Goal: Task Accomplishment & Management: Use online tool/utility

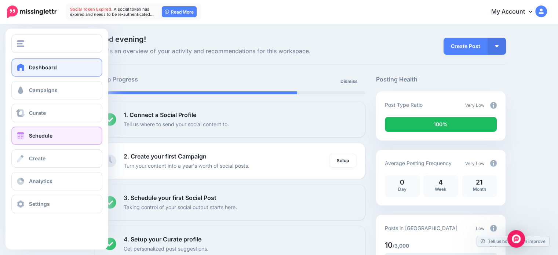
click at [51, 135] on span "Schedule" at bounding box center [40, 135] width 23 height 6
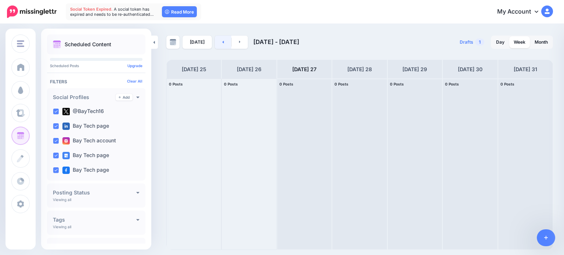
click at [222, 40] on icon at bounding box center [223, 42] width 2 height 4
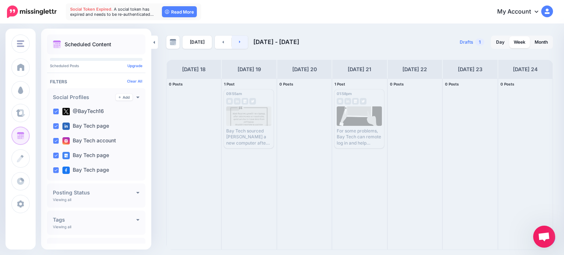
click at [245, 41] on link at bounding box center [240, 42] width 17 height 13
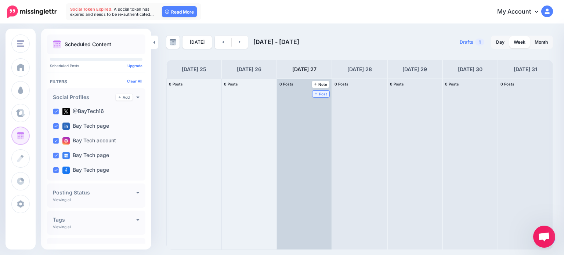
click at [315, 92] on span "Post" at bounding box center [321, 94] width 13 height 4
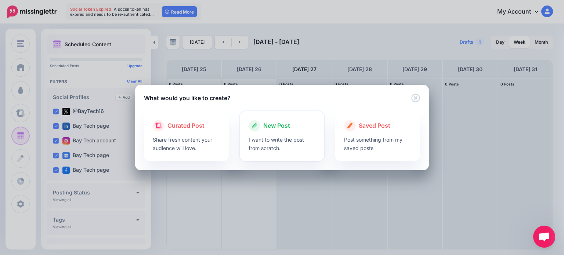
click at [283, 140] on p "I want to write the post from scratch." at bounding box center [281, 143] width 67 height 17
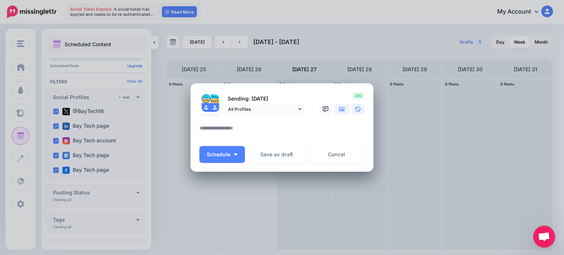
click at [342, 110] on icon at bounding box center [342, 109] width 6 height 4
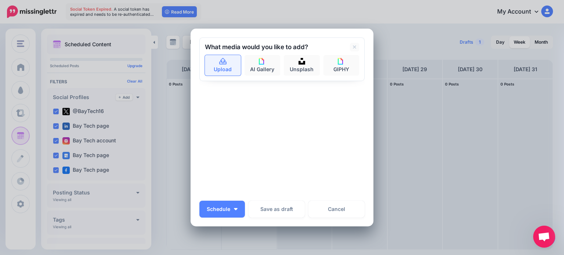
click at [219, 60] on icon at bounding box center [223, 61] width 8 height 7
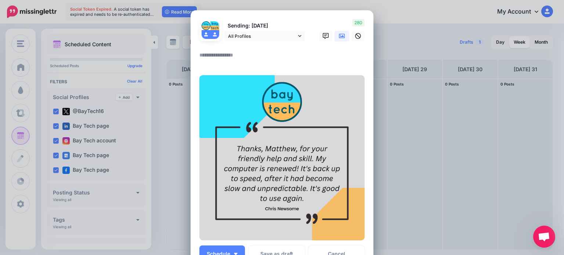
click at [223, 58] on textarea at bounding box center [283, 58] width 169 height 14
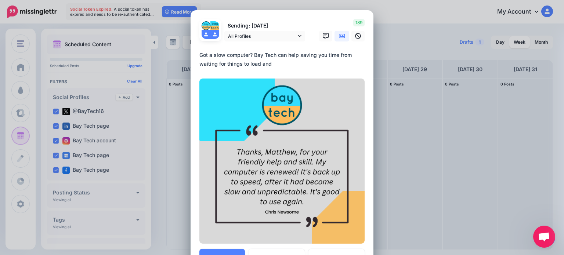
click at [295, 57] on textarea "**********" at bounding box center [283, 60] width 169 height 18
click at [288, 62] on textarea "**********" at bounding box center [283, 60] width 169 height 18
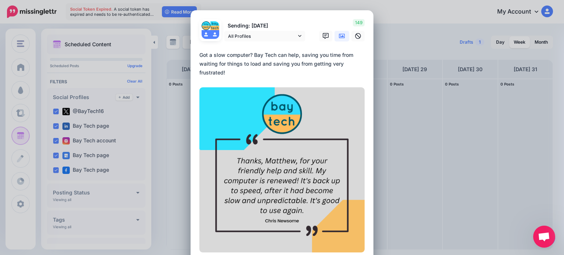
click at [290, 71] on textarea "**********" at bounding box center [283, 64] width 169 height 26
click at [288, 68] on textarea "**********" at bounding box center [283, 64] width 169 height 26
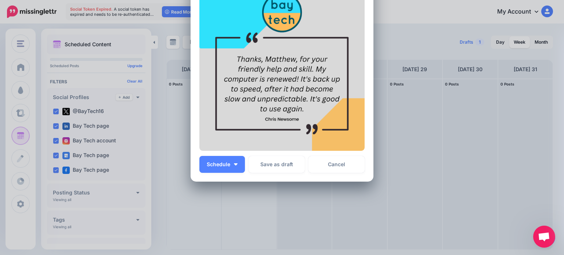
scroll to position [107, 0]
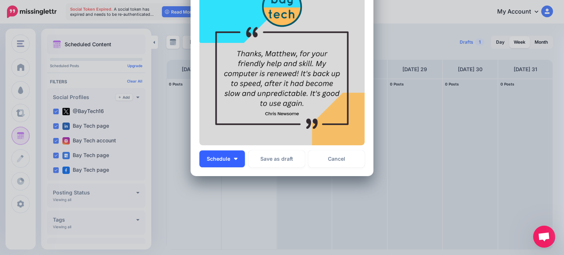
type textarea "**********"
click at [235, 161] on button "Schedule" at bounding box center [222, 158] width 46 height 17
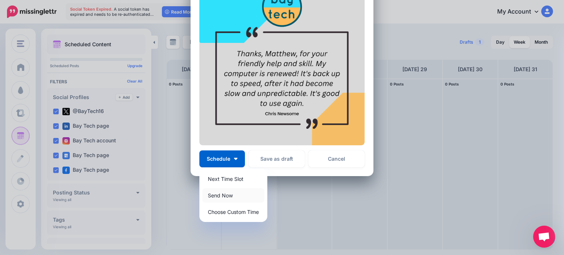
click at [235, 195] on link "Send Now" at bounding box center [233, 195] width 62 height 14
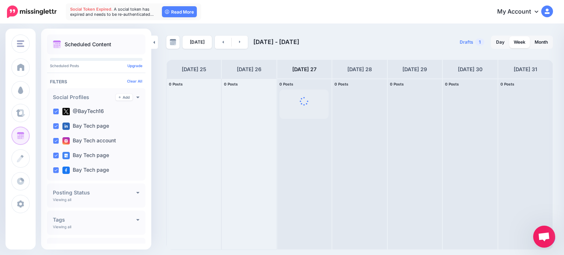
scroll to position [0, 0]
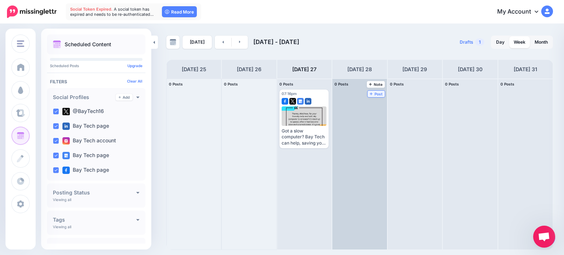
click at [370, 92] on span "Post" at bounding box center [376, 94] width 13 height 4
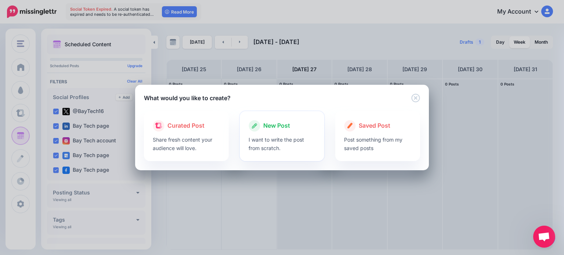
click at [282, 135] on div at bounding box center [281, 134] width 67 height 4
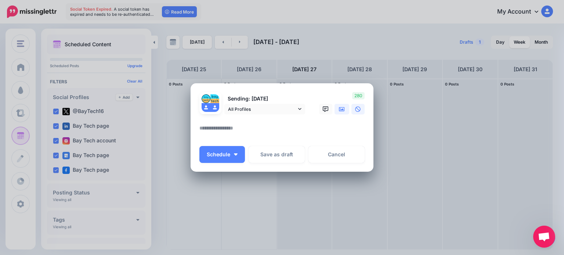
click at [339, 109] on icon at bounding box center [342, 109] width 6 height 4
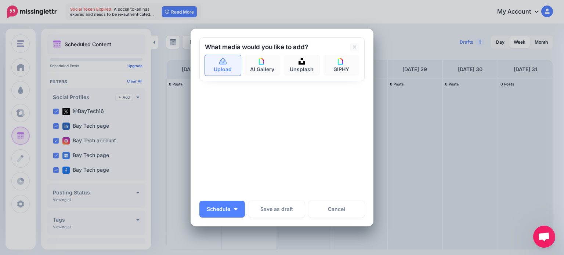
click at [219, 61] on icon at bounding box center [223, 61] width 8 height 7
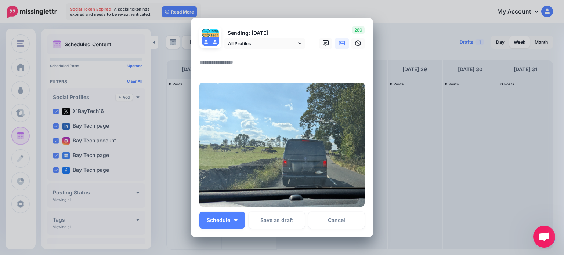
click at [225, 63] on textarea at bounding box center [283, 65] width 169 height 14
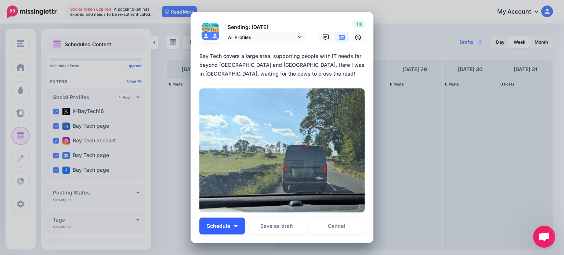
type textarea "**********"
click at [237, 221] on button "Schedule" at bounding box center [222, 226] width 46 height 17
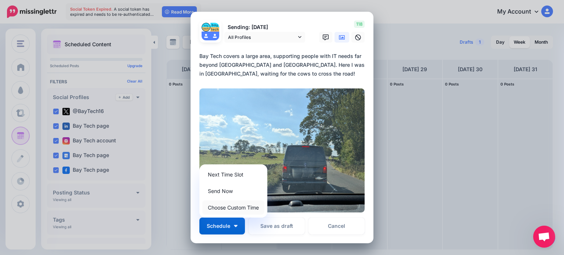
click at [233, 208] on link "Choose Custom Time" at bounding box center [233, 207] width 62 height 14
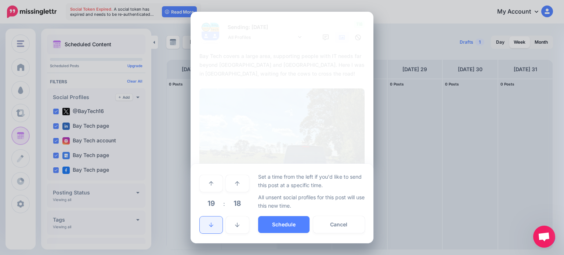
click at [212, 220] on link at bounding box center [211, 225] width 23 height 17
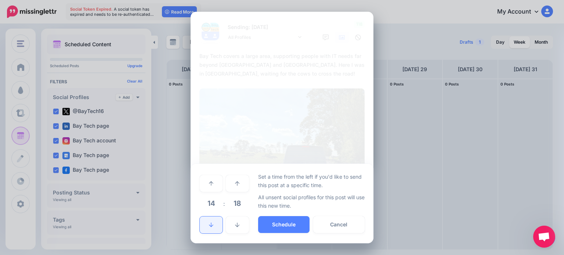
click at [214, 228] on link at bounding box center [211, 225] width 23 height 17
click at [287, 226] on button "Schedule" at bounding box center [283, 224] width 51 height 17
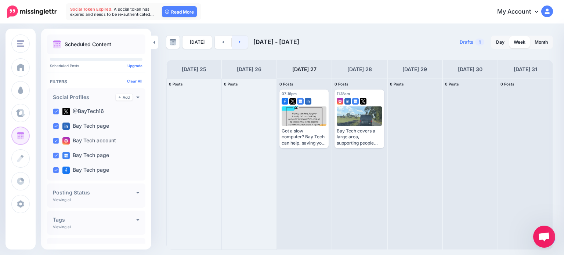
click at [244, 42] on link at bounding box center [240, 42] width 17 height 13
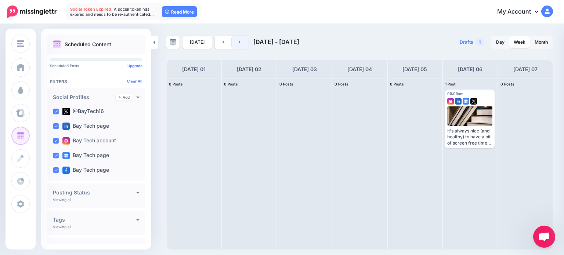
click at [244, 42] on link at bounding box center [240, 42] width 17 height 13
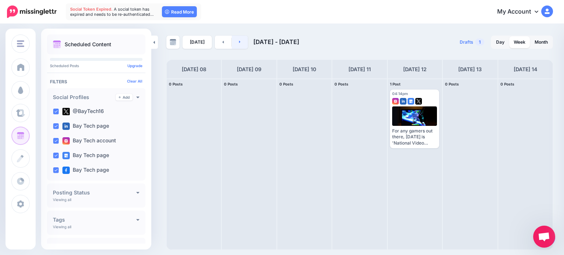
click at [244, 42] on link at bounding box center [240, 42] width 17 height 13
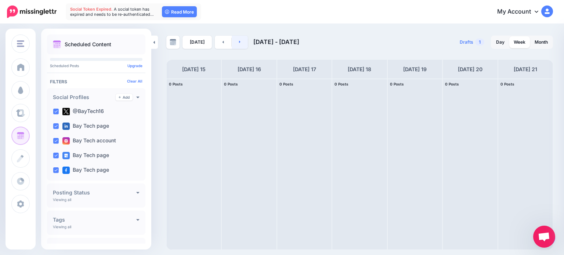
click at [244, 42] on link at bounding box center [240, 42] width 17 height 13
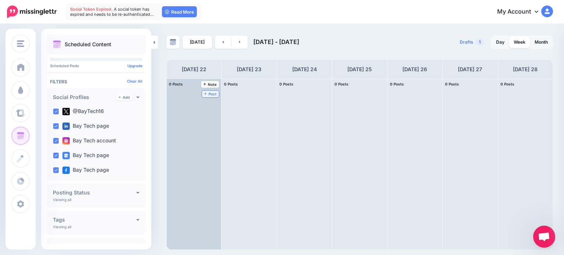
click at [204, 92] on span "Post" at bounding box center [210, 94] width 13 height 4
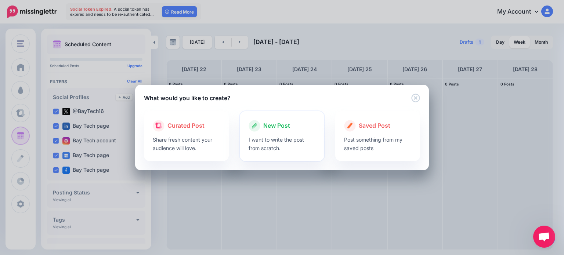
click at [286, 137] on p "I want to write the post from scratch." at bounding box center [281, 143] width 67 height 17
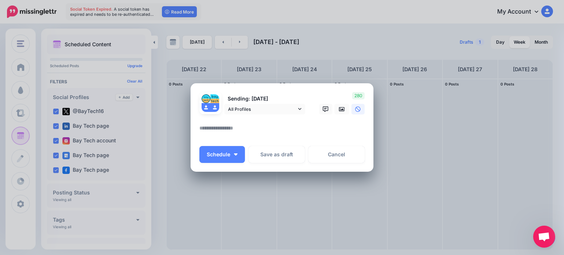
click at [238, 127] on textarea at bounding box center [283, 131] width 169 height 14
drag, startPoint x: 352, startPoint y: 128, endPoint x: 280, endPoint y: 133, distance: 72.1
click at [280, 133] on textarea "**********" at bounding box center [283, 131] width 169 height 14
click at [341, 107] on icon at bounding box center [342, 109] width 6 height 4
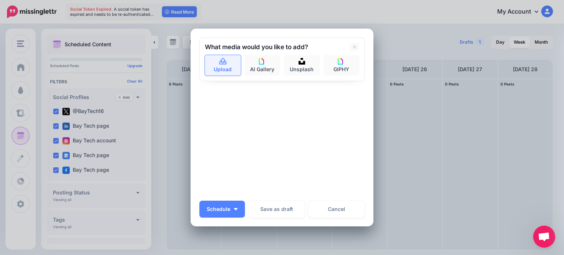
click at [207, 68] on link "Upload" at bounding box center [223, 65] width 36 height 21
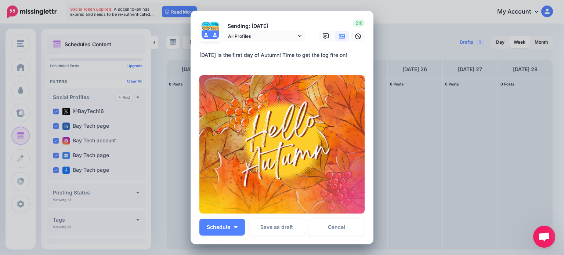
click at [341, 57] on textarea "**********" at bounding box center [283, 58] width 169 height 14
type textarea "**********"
click at [239, 224] on button "Schedule" at bounding box center [222, 227] width 46 height 17
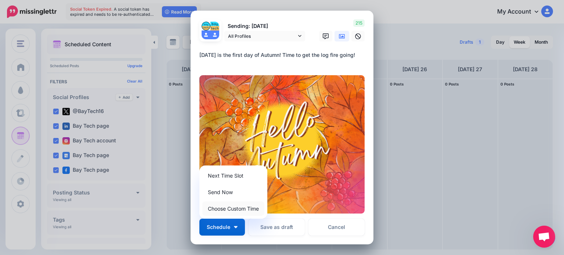
click at [240, 207] on link "Choose Custom Time" at bounding box center [233, 208] width 62 height 14
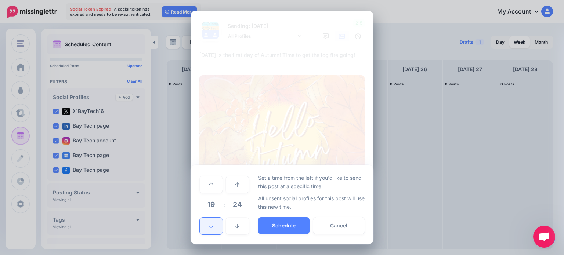
click at [214, 227] on link at bounding box center [211, 226] width 23 height 17
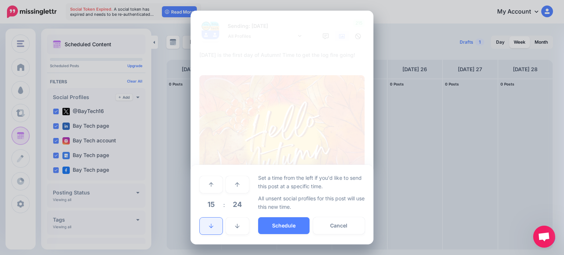
click at [214, 227] on link at bounding box center [211, 226] width 23 height 17
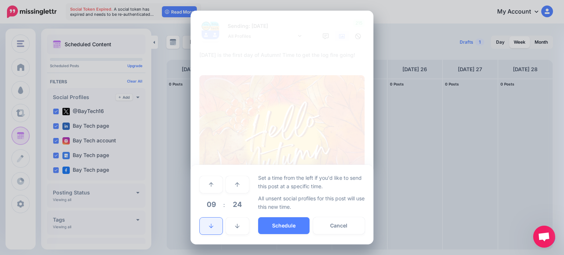
click at [214, 227] on link at bounding box center [211, 226] width 23 height 17
click at [291, 227] on button "Schedule" at bounding box center [283, 225] width 51 height 17
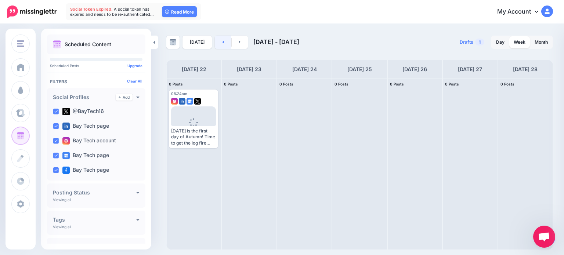
click at [222, 41] on icon at bounding box center [222, 42] width 1 height 3
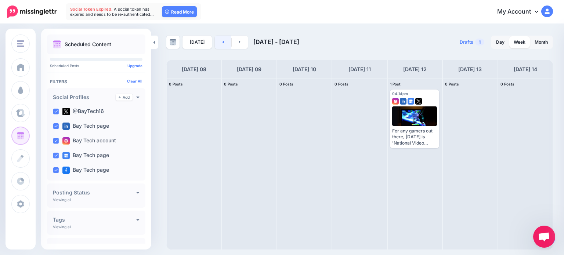
click at [219, 42] on link at bounding box center [223, 42] width 17 height 13
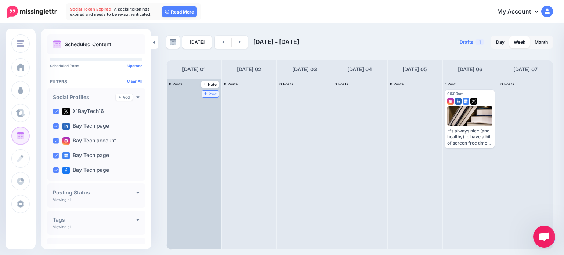
click at [202, 91] on link "Post" at bounding box center [210, 94] width 17 height 7
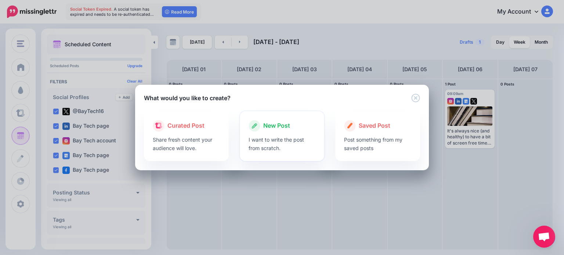
click at [285, 131] on div "New Post" at bounding box center [281, 126] width 67 height 12
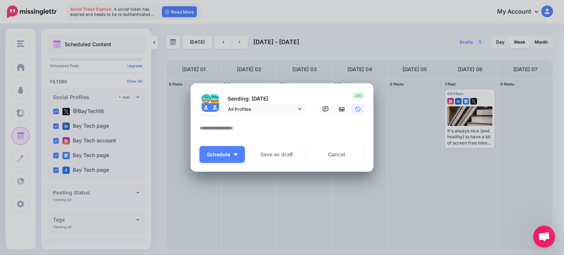
click at [270, 128] on textarea at bounding box center [283, 131] width 169 height 14
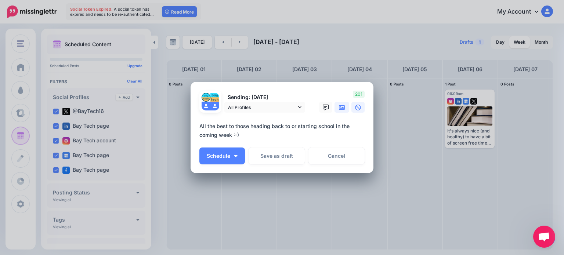
type textarea "**********"
click at [345, 110] on link at bounding box center [341, 107] width 15 height 11
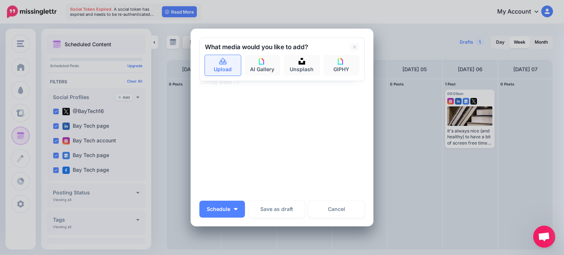
click at [223, 69] on link "Upload" at bounding box center [223, 65] width 36 height 21
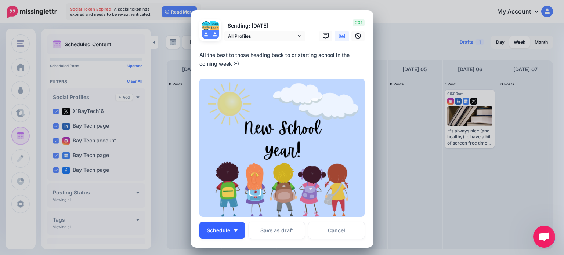
click at [238, 229] on button "Schedule" at bounding box center [222, 230] width 46 height 17
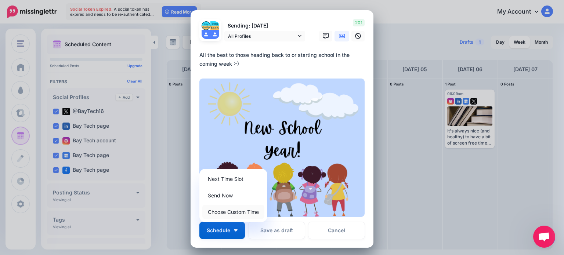
click at [238, 210] on link "Choose Custom Time" at bounding box center [233, 212] width 62 height 14
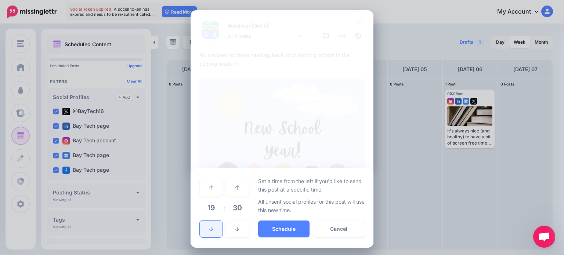
click at [211, 226] on link at bounding box center [211, 229] width 23 height 17
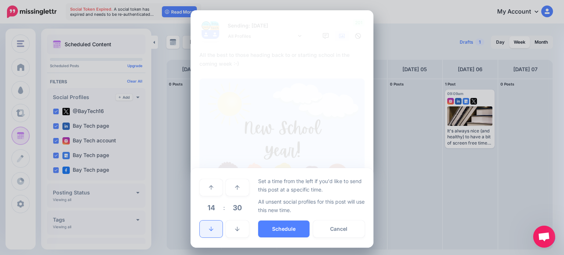
click at [211, 226] on link at bounding box center [211, 229] width 23 height 17
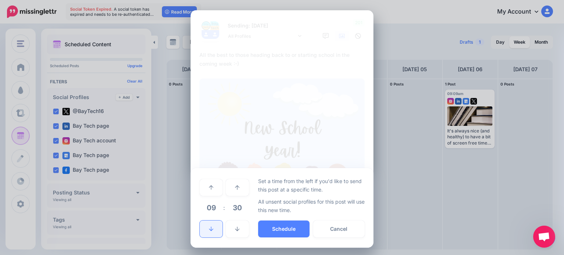
click at [211, 226] on link at bounding box center [211, 229] width 23 height 17
click at [300, 225] on button "Schedule" at bounding box center [283, 229] width 51 height 17
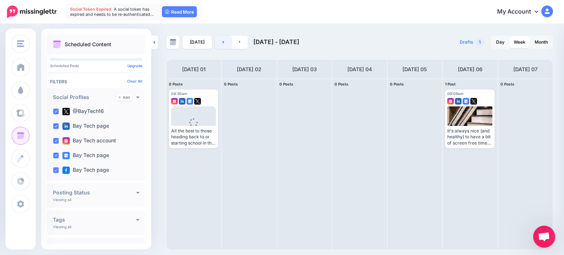
click at [222, 46] on link at bounding box center [223, 42] width 17 height 13
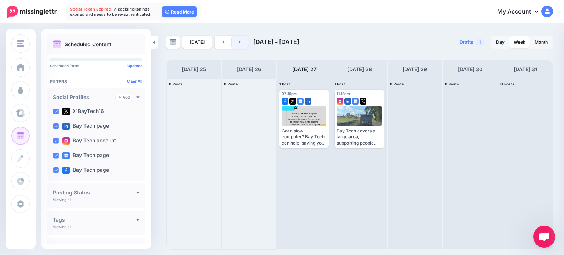
click at [241, 46] on link at bounding box center [240, 42] width 17 height 13
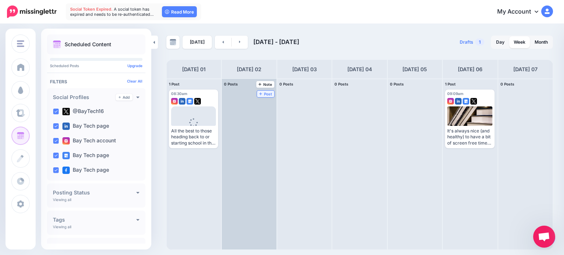
click at [259, 92] on span "Post" at bounding box center [265, 94] width 13 height 4
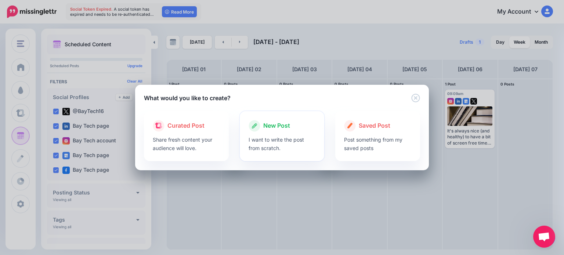
click at [276, 136] on p "I want to write the post from scratch." at bounding box center [281, 143] width 67 height 17
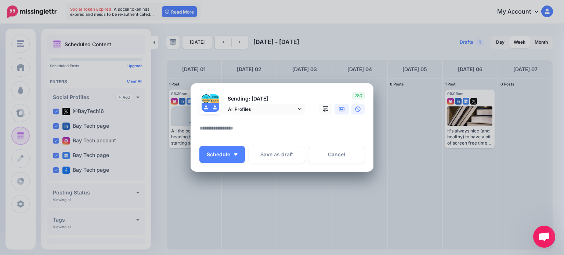
click at [341, 110] on icon at bounding box center [342, 109] width 6 height 4
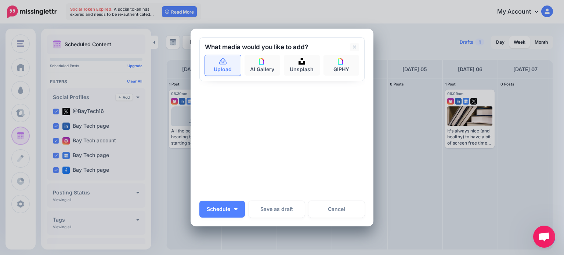
click at [211, 69] on link "Upload" at bounding box center [223, 65] width 36 height 21
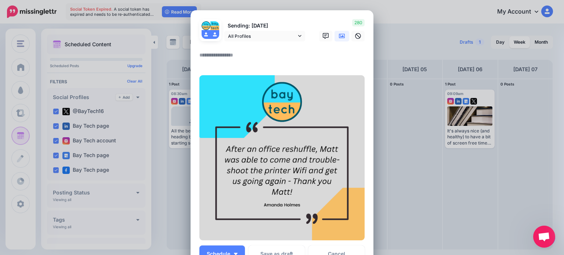
click at [243, 57] on textarea at bounding box center [283, 58] width 169 height 14
drag, startPoint x: 297, startPoint y: 54, endPoint x: 221, endPoint y: 56, distance: 75.6
click at [221, 56] on textarea "**********" at bounding box center [283, 58] width 169 height 14
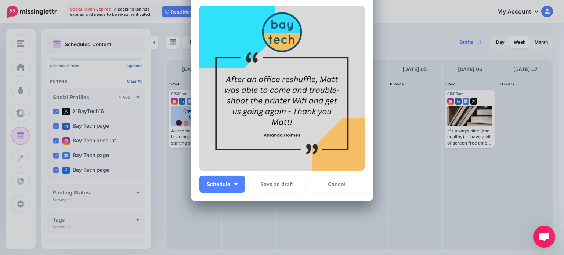
scroll to position [110, 0]
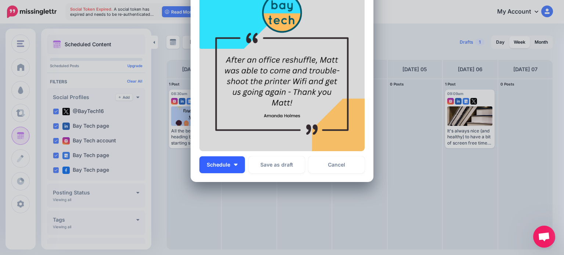
type textarea "**********"
click at [236, 165] on button "Schedule" at bounding box center [222, 164] width 46 height 17
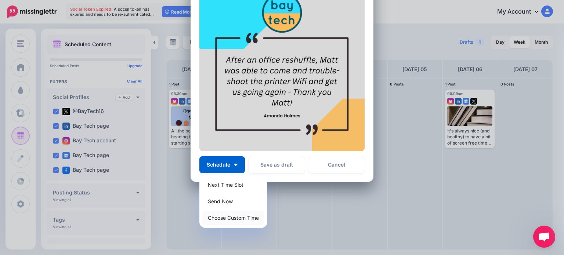
click at [233, 215] on link "Choose Custom Time" at bounding box center [233, 218] width 62 height 14
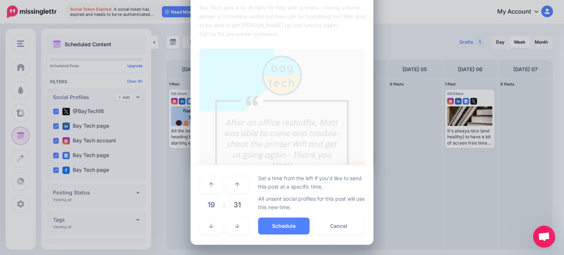
scroll to position [47, 0]
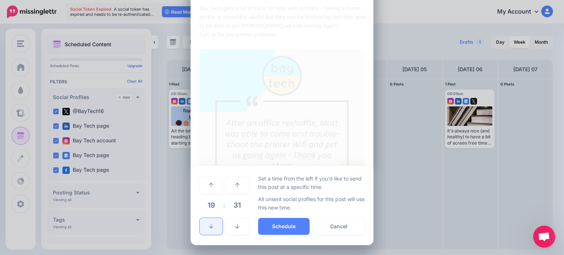
click at [212, 225] on link at bounding box center [211, 226] width 23 height 17
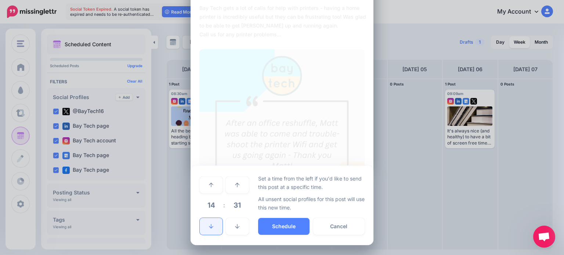
click at [212, 225] on link at bounding box center [211, 226] width 23 height 17
click at [278, 223] on button "Schedule" at bounding box center [283, 226] width 51 height 17
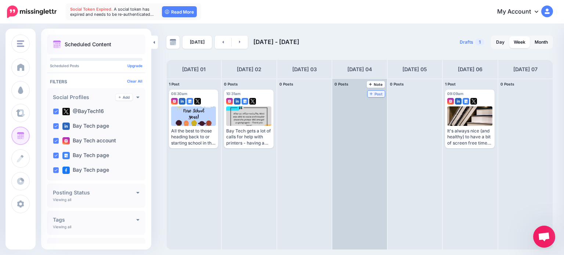
click at [370, 92] on span "Post" at bounding box center [376, 94] width 13 height 4
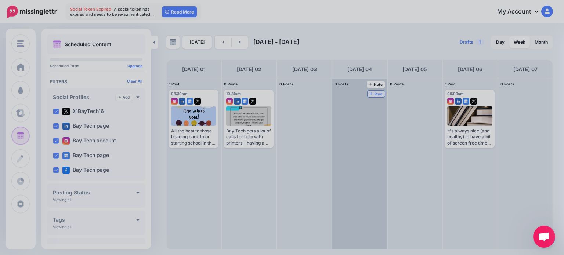
scroll to position [0, 0]
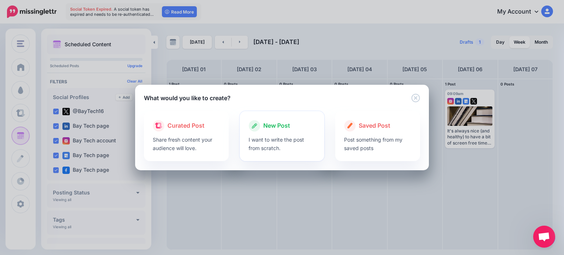
click at [295, 130] on div "New Post" at bounding box center [281, 126] width 67 height 12
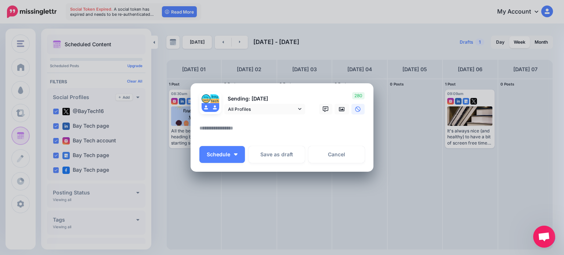
click at [272, 125] on textarea at bounding box center [283, 131] width 169 height 14
click at [344, 128] on textarea "**********" at bounding box center [283, 131] width 169 height 14
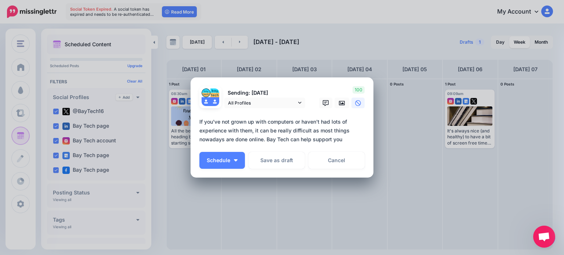
drag, startPoint x: 344, startPoint y: 140, endPoint x: 287, endPoint y: 143, distance: 56.6
click at [287, 143] on textarea "**********" at bounding box center [283, 130] width 169 height 26
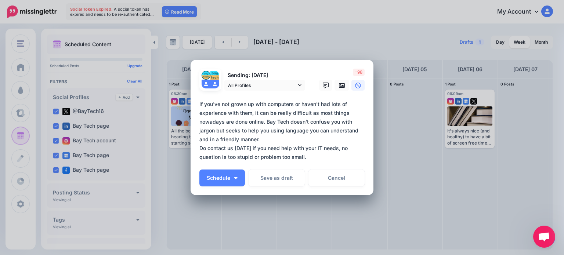
type textarea "**********"
click at [355, 88] on icon at bounding box center [358, 86] width 6 height 6
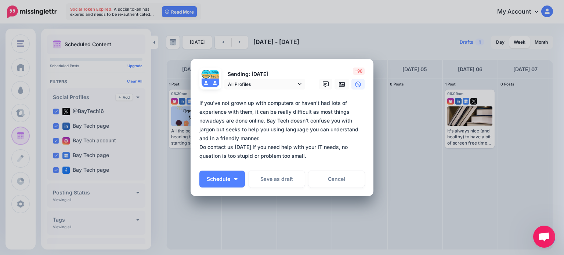
click at [356, 84] on icon at bounding box center [358, 84] width 6 height 6
click at [323, 139] on textarea "**********" at bounding box center [283, 130] width 169 height 62
click at [298, 85] on icon at bounding box center [299, 83] width 3 height 5
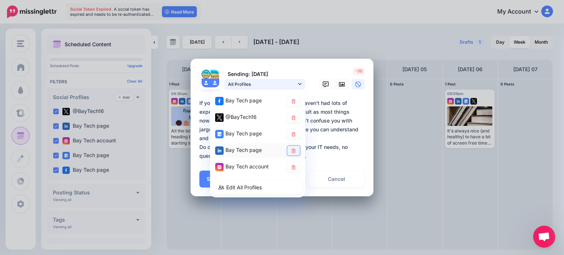
scroll to position [21, 0]
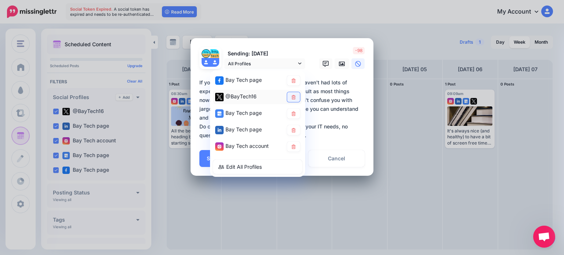
click at [294, 98] on link at bounding box center [293, 97] width 13 height 10
click at [330, 116] on textarea "**********" at bounding box center [283, 109] width 169 height 62
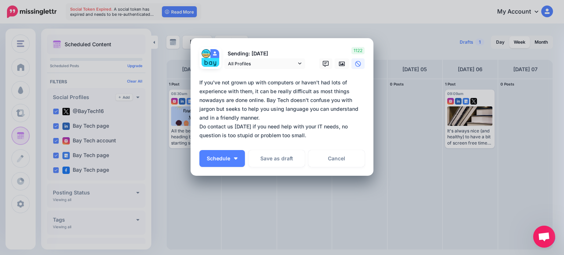
click at [295, 135] on textarea "**********" at bounding box center [283, 109] width 169 height 62
click at [340, 68] on link at bounding box center [341, 63] width 15 height 11
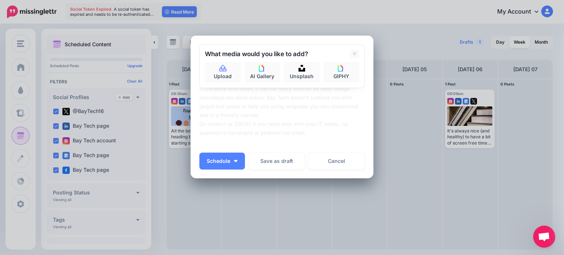
scroll to position [0, 0]
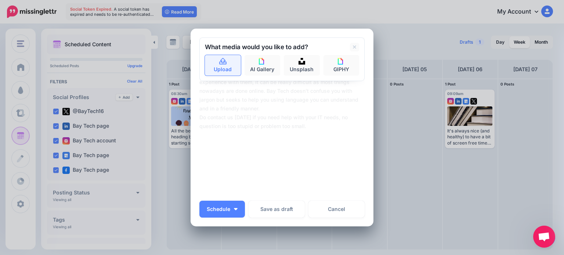
click at [235, 65] on link "Upload" at bounding box center [223, 65] width 36 height 21
click at [225, 69] on link "Upload" at bounding box center [223, 65] width 36 height 21
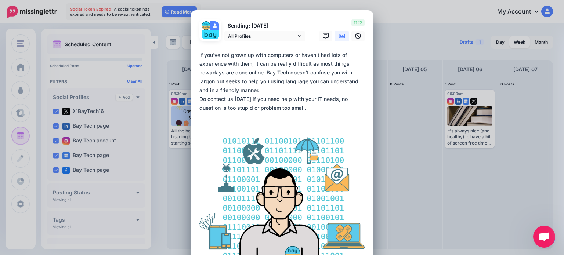
click at [268, 88] on textarea "**********" at bounding box center [283, 82] width 169 height 62
click at [295, 102] on textarea "**********" at bounding box center [283, 82] width 169 height 62
click at [295, 108] on textarea "**********" at bounding box center [283, 82] width 169 height 62
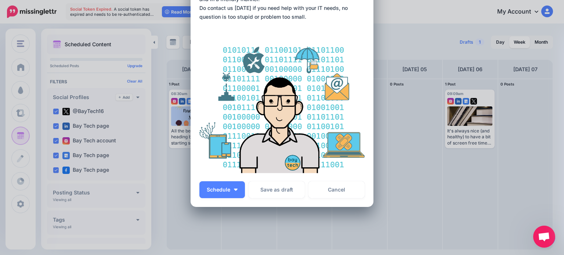
scroll to position [48, 0]
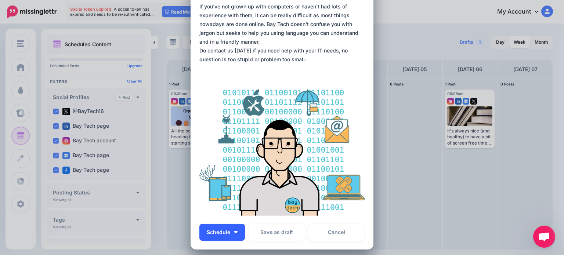
click at [236, 229] on button "Schedule" at bounding box center [222, 232] width 46 height 17
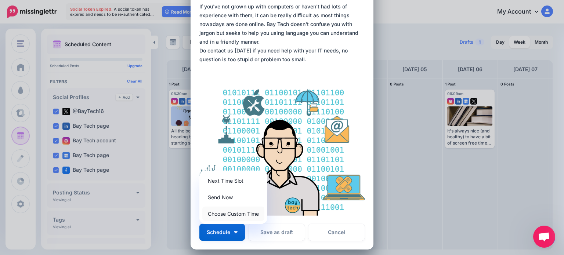
click at [238, 212] on link "Choose Custom Time" at bounding box center [233, 214] width 62 height 14
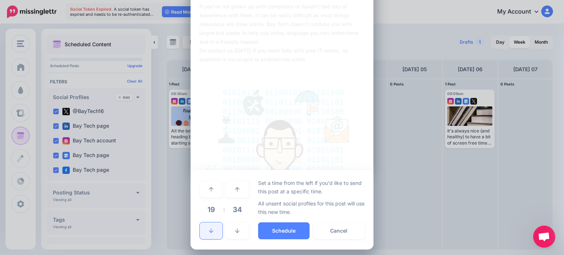
click at [210, 226] on link at bounding box center [211, 230] width 23 height 17
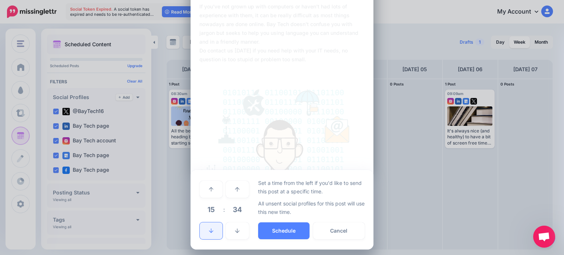
click at [210, 226] on link at bounding box center [211, 230] width 23 height 17
click at [278, 232] on button "Schedule" at bounding box center [283, 230] width 51 height 17
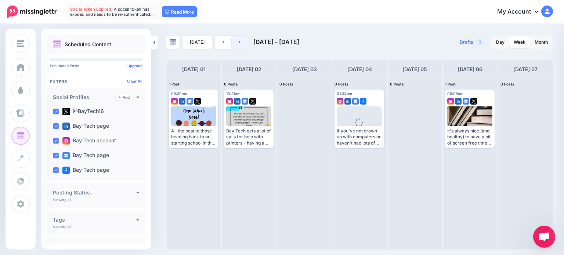
click at [236, 42] on link at bounding box center [240, 42] width 17 height 13
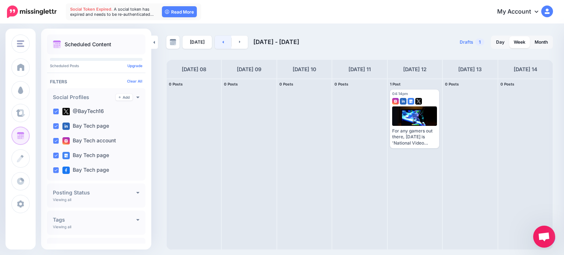
click at [223, 43] on link at bounding box center [223, 42] width 17 height 13
